Goal: Transaction & Acquisition: Obtain resource

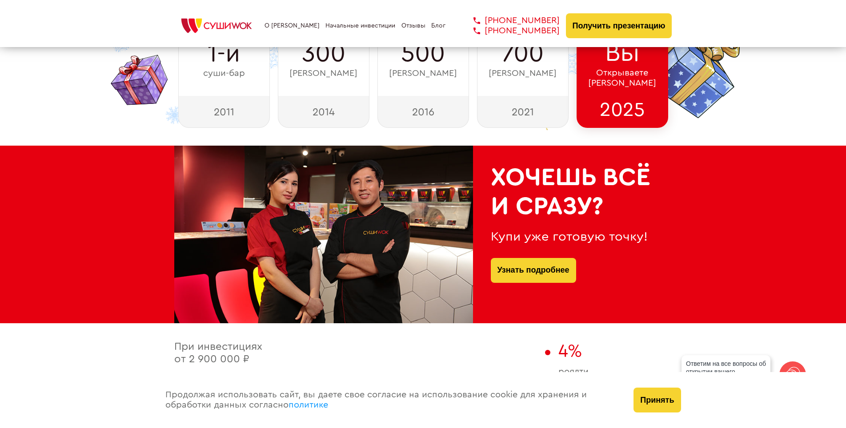
scroll to position [267, 0]
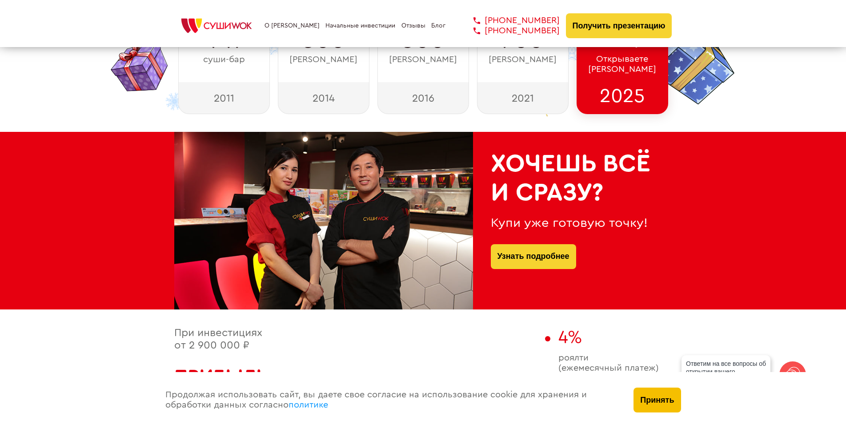
click at [657, 400] on button "Принять" at bounding box center [656, 400] width 47 height 25
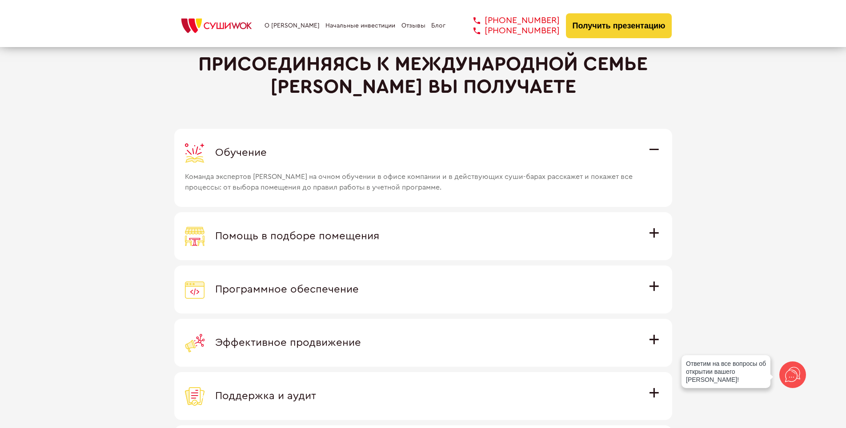
scroll to position [2489, 0]
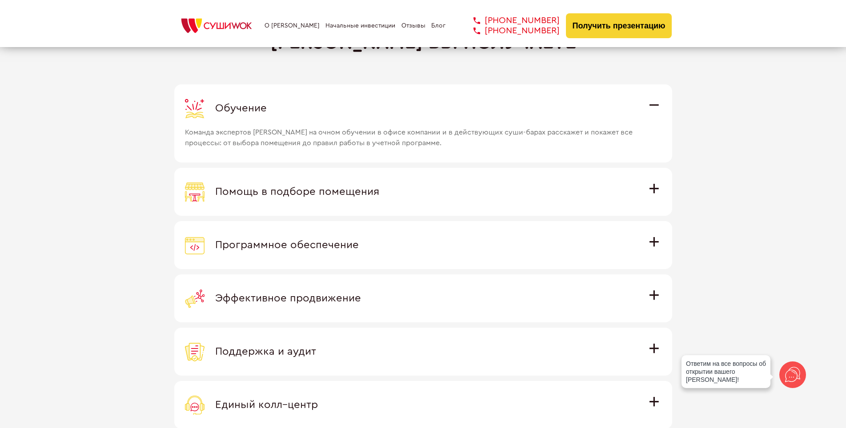
click at [376, 192] on span "Помощь в подборе помещения" at bounding box center [297, 192] width 164 height 11
click at [0, 0] on input "Помощь в подборе помещения Наши специалисты оценят варианты помещения в вашем г…" at bounding box center [0, 0] width 0 height 0
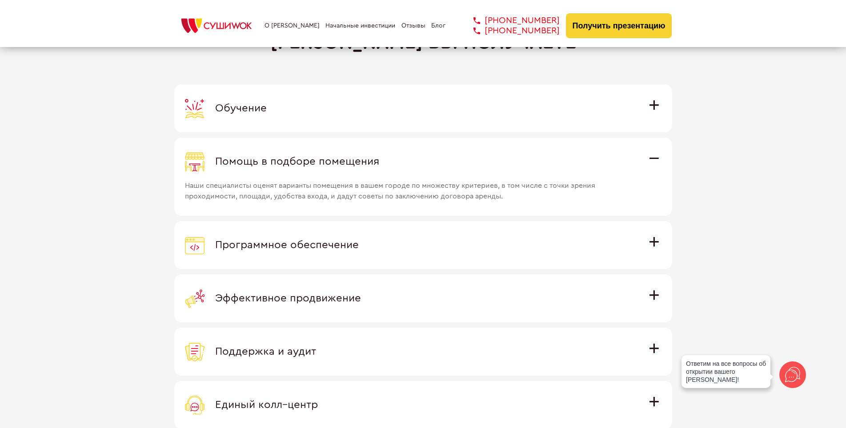
click at [379, 171] on div "Помощь в подборе помещения" at bounding box center [423, 162] width 477 height 20
click at [0, 0] on input "Помощь в подборе помещения Наши специалисты оценят варианты помещения в вашем г…" at bounding box center [0, 0] width 0 height 0
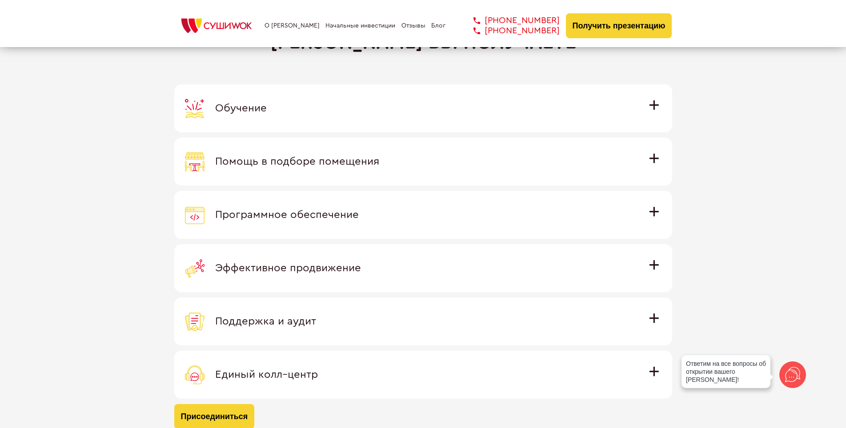
click at [372, 211] on div "Программное обеспечение" at bounding box center [423, 215] width 477 height 20
click at [0, 0] on input "Программное обеспечение Программное обеспечение разработано специально для [PER…" at bounding box center [0, 0] width 0 height 0
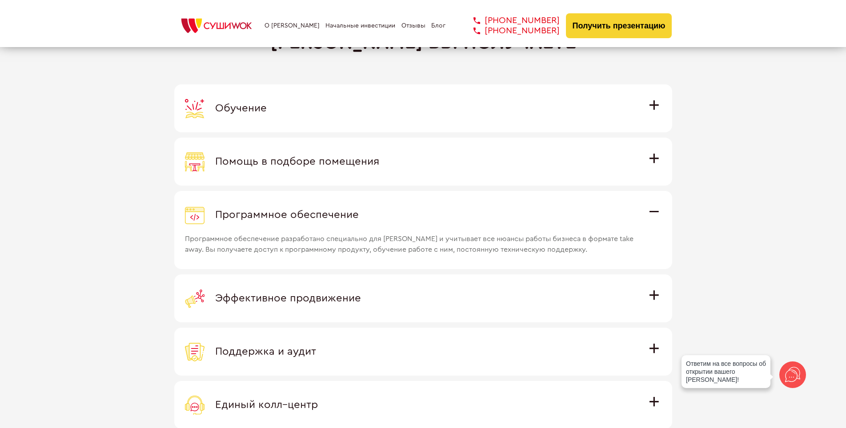
click at [372, 213] on div "Программное обеспечение" at bounding box center [423, 215] width 477 height 20
click at [0, 0] on input "Программное обеспечение Программное обеспечение разработано специально для [PER…" at bounding box center [0, 0] width 0 height 0
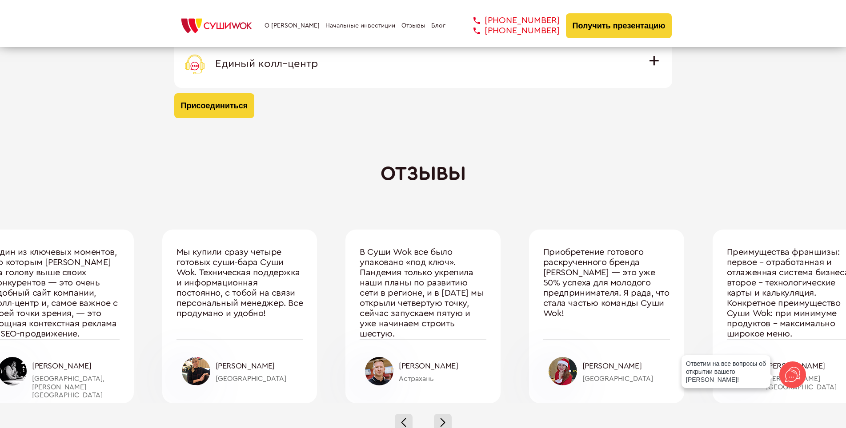
scroll to position [2845, 0]
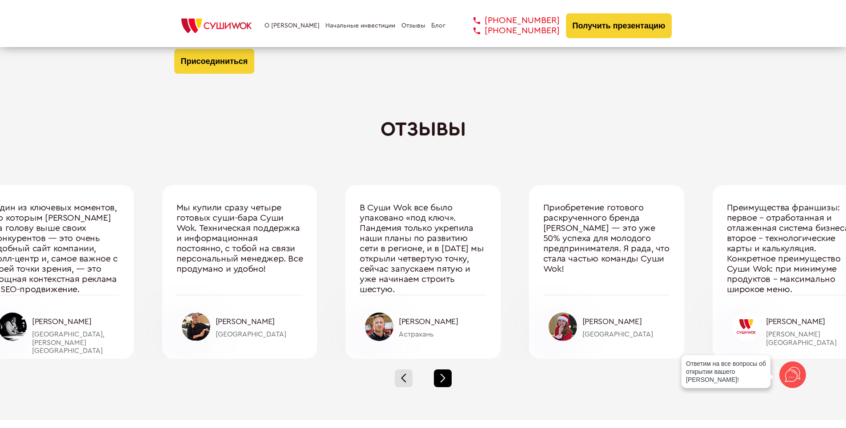
click at [438, 376] on div at bounding box center [443, 379] width 18 height 18
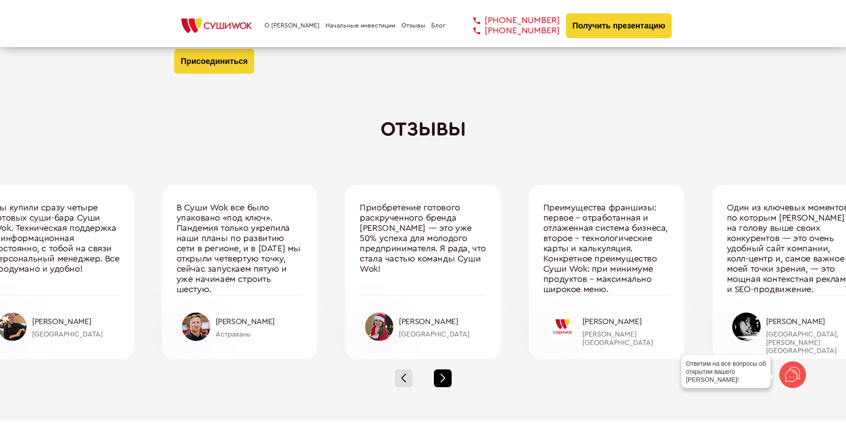
click at [438, 376] on div at bounding box center [443, 379] width 18 height 18
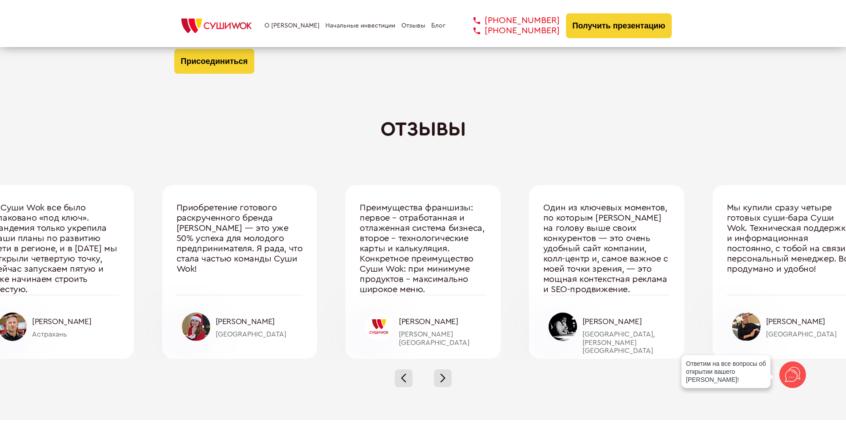
drag, startPoint x: 533, startPoint y: 108, endPoint x: 515, endPoint y: 68, distance: 43.2
click at [530, 103] on div "Отзывы В Суши Wok все было упаковано «под ключ». Пандемия только укрепила наши …" at bounding box center [423, 258] width 846 height 324
